Goal: Task Accomplishment & Management: Manage account settings

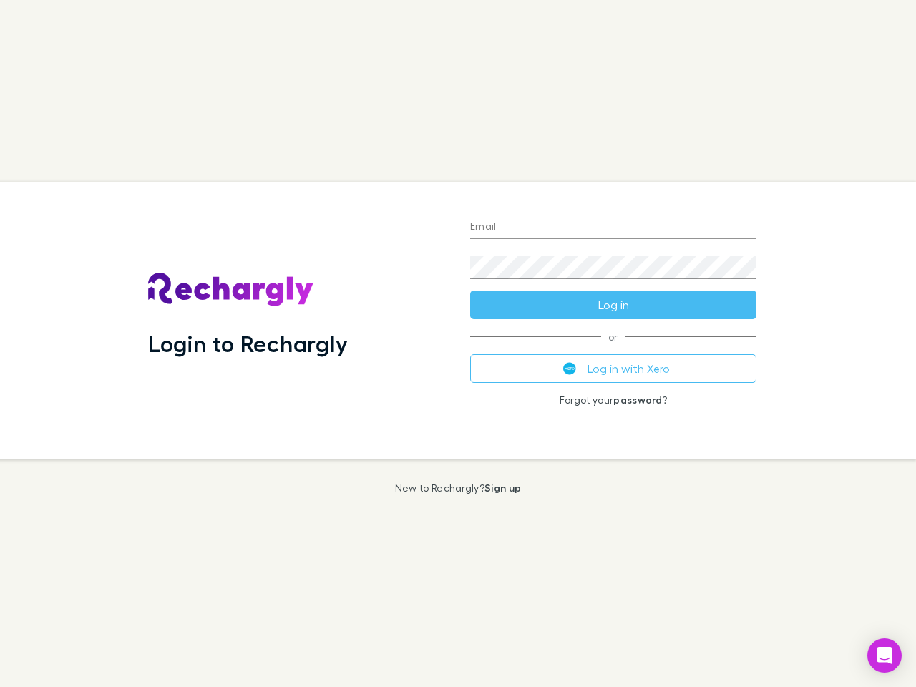
click at [458, 343] on div "Login to Rechargly" at bounding box center [298, 321] width 322 height 278
click at [613, 227] on input "Email" at bounding box center [613, 227] width 286 height 23
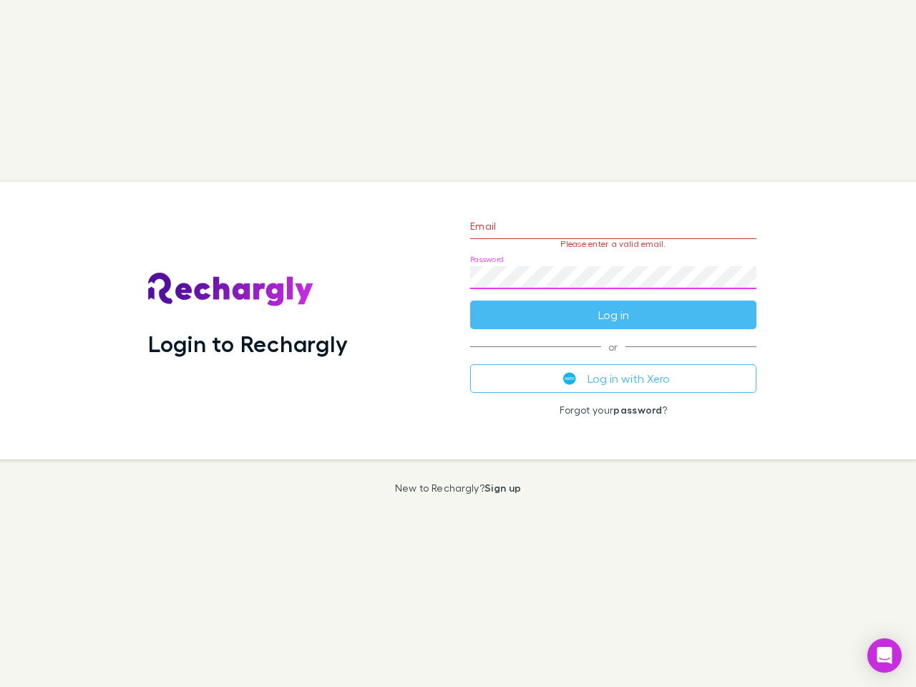
click at [613, 305] on form "Email Please enter a valid email. Password Log in" at bounding box center [613, 267] width 286 height 124
click at [613, 368] on div "Email Please enter a valid email. Password Log in or Log in with Xero Forgot yo…" at bounding box center [613, 321] width 309 height 278
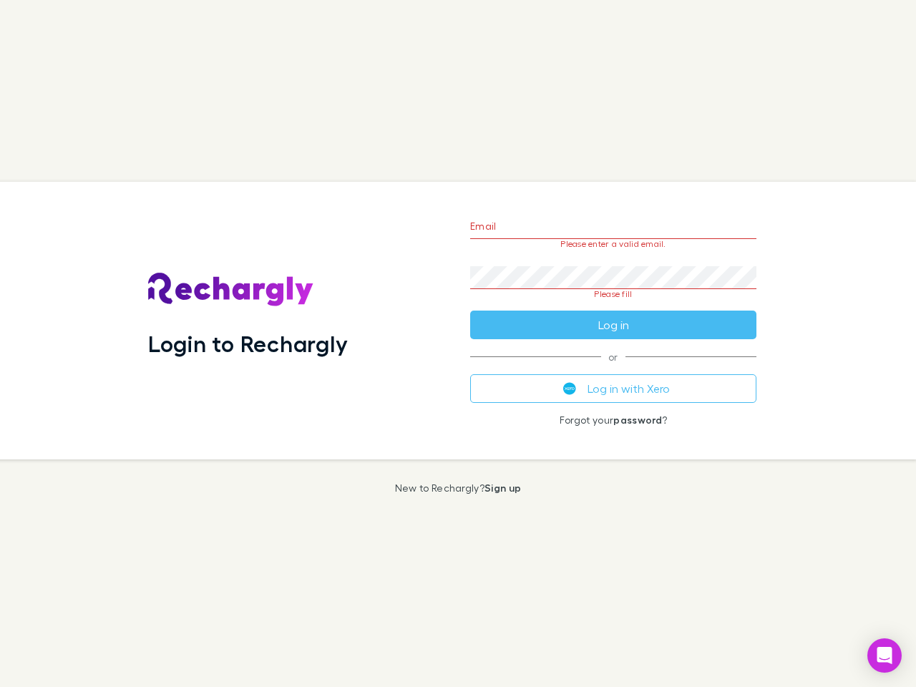
click at [884, 655] on icon "Open Intercom Messenger" at bounding box center [884, 655] width 15 height 17
